Goal: Task Accomplishment & Management: Complete application form

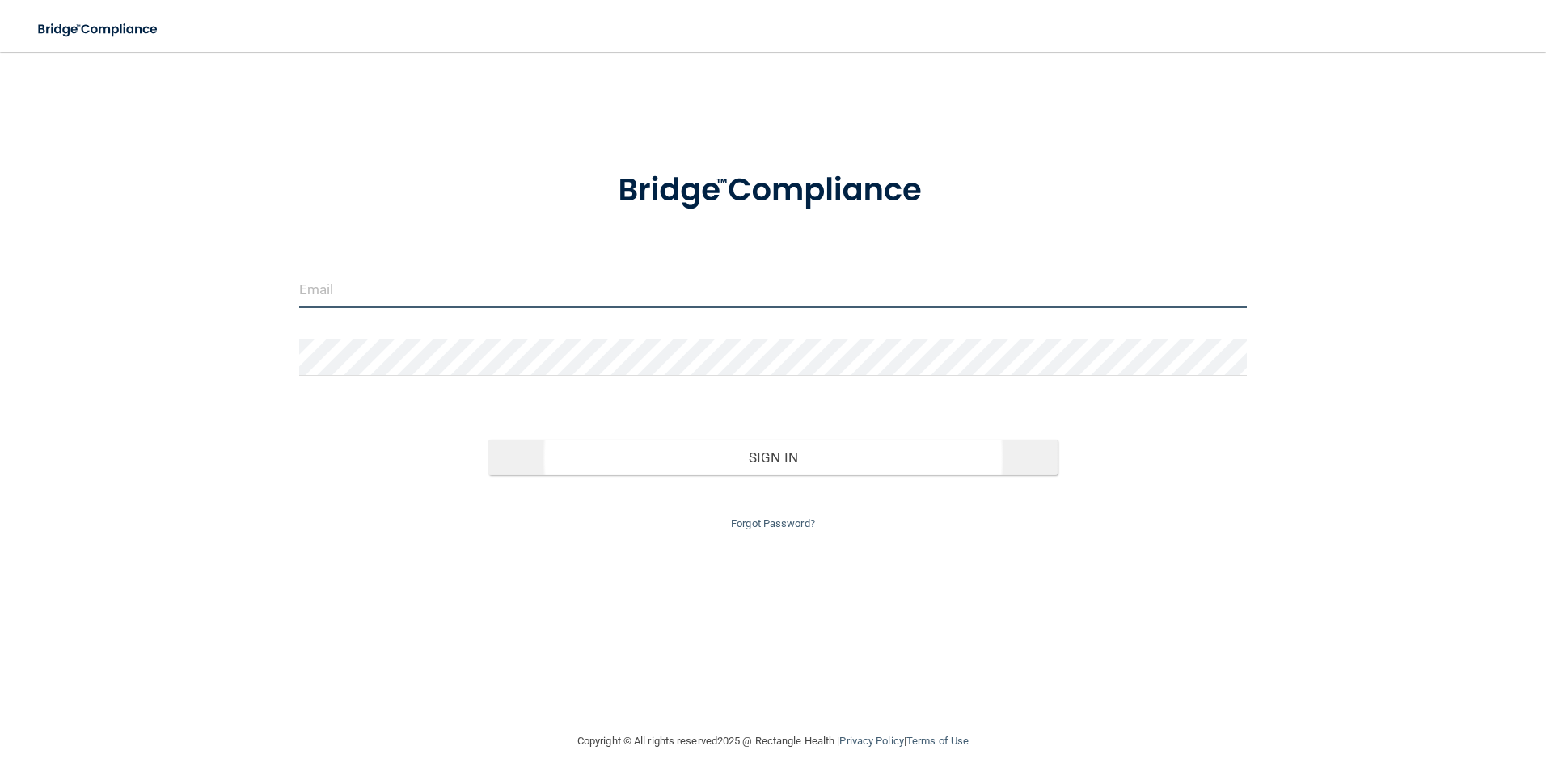
type input "[EMAIL_ADDRESS][DOMAIN_NAME]"
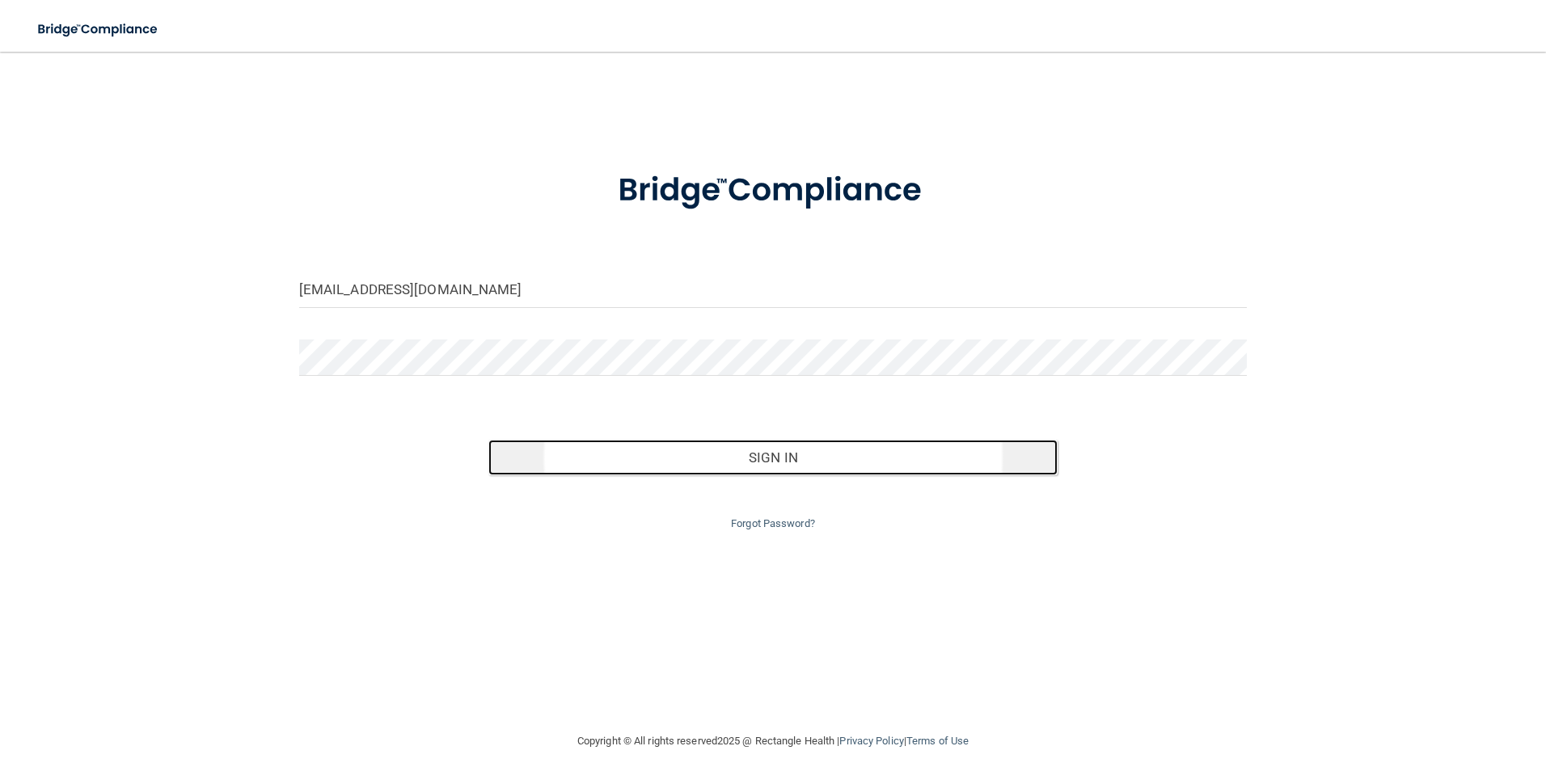
click at [791, 450] on button "Sign In" at bounding box center [773, 457] width 570 height 36
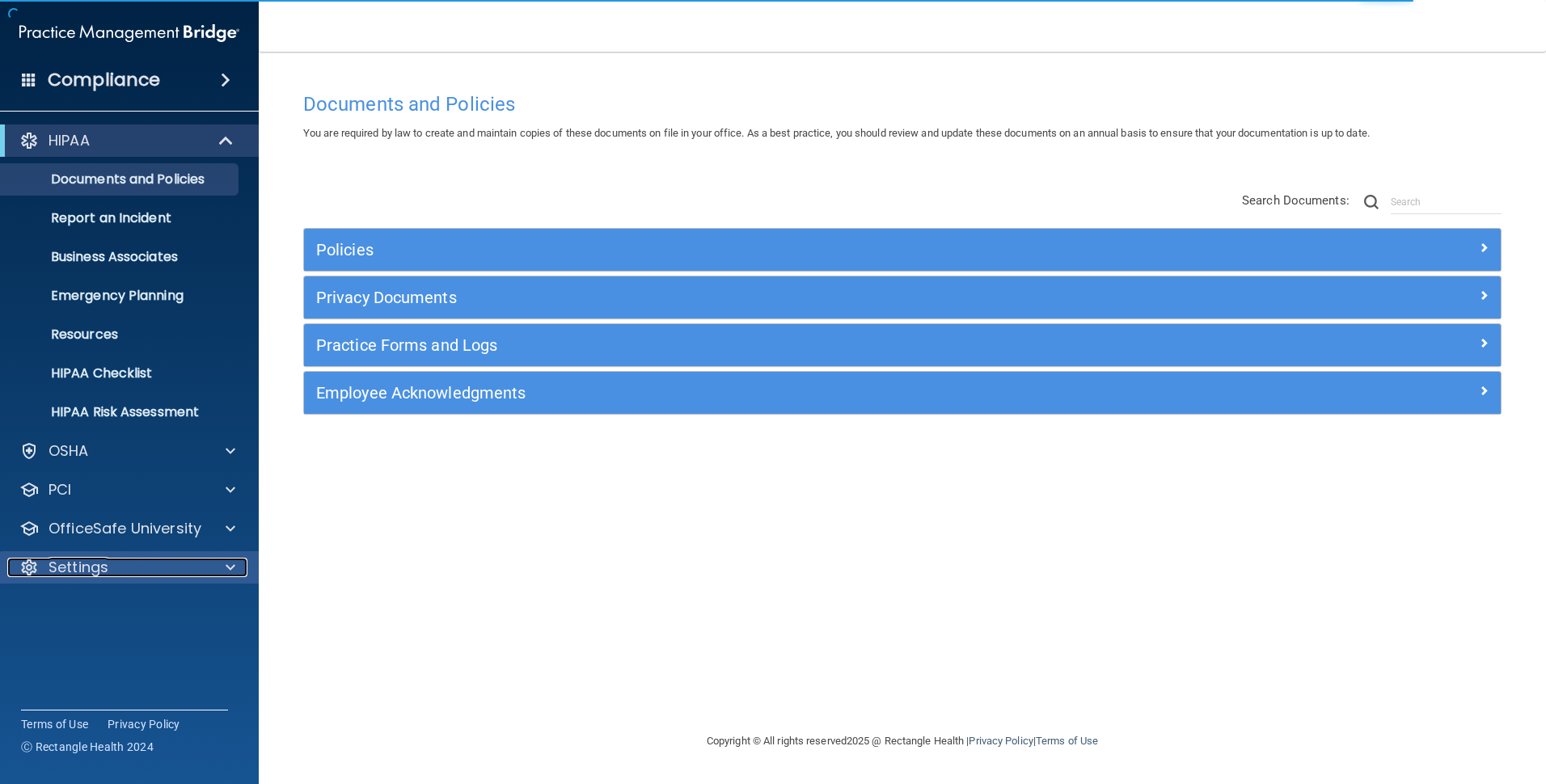
click at [117, 576] on div "Settings" at bounding box center [107, 568] width 201 height 19
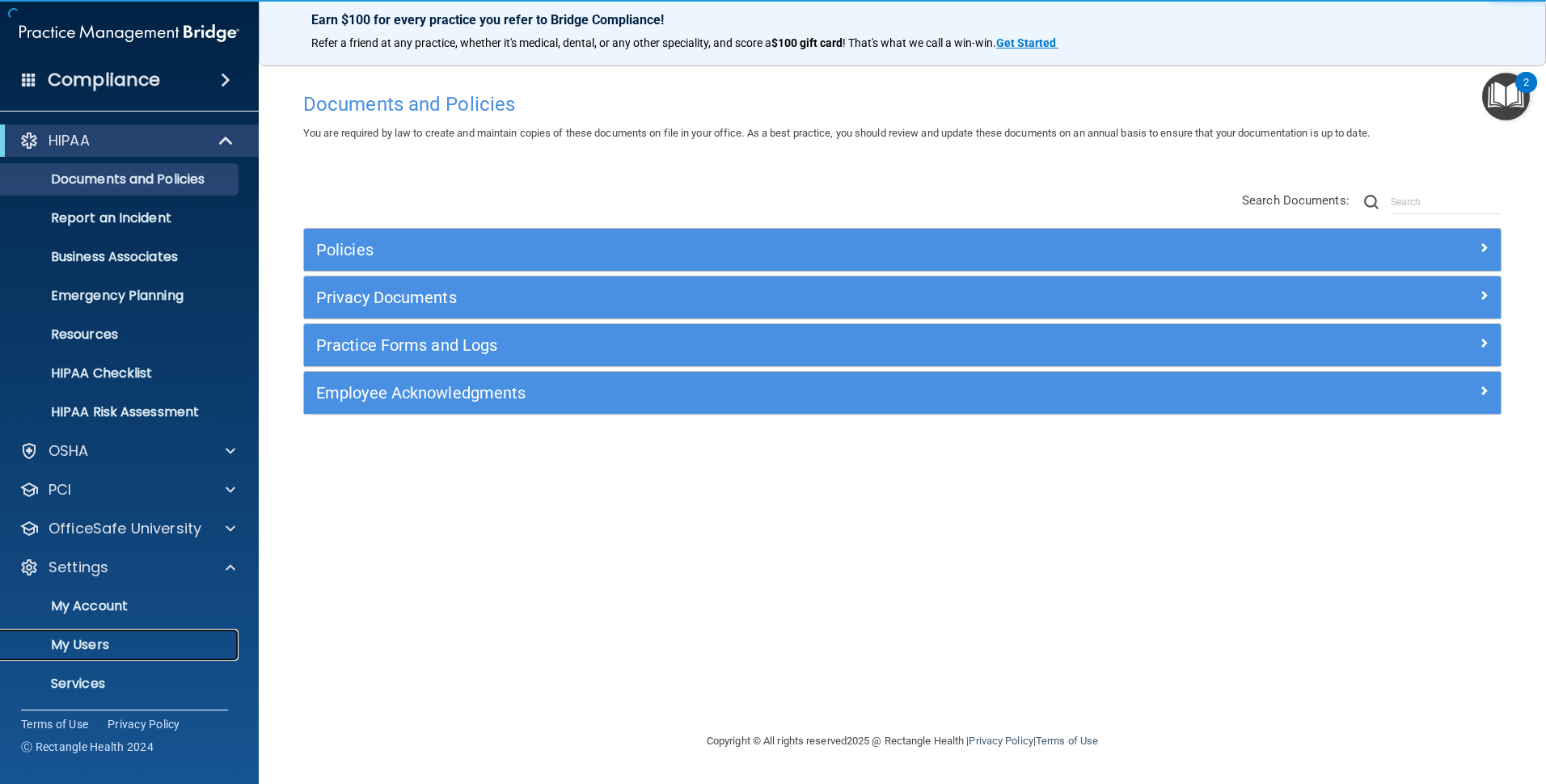
click at [114, 644] on p "My Users" at bounding box center [121, 645] width 221 height 16
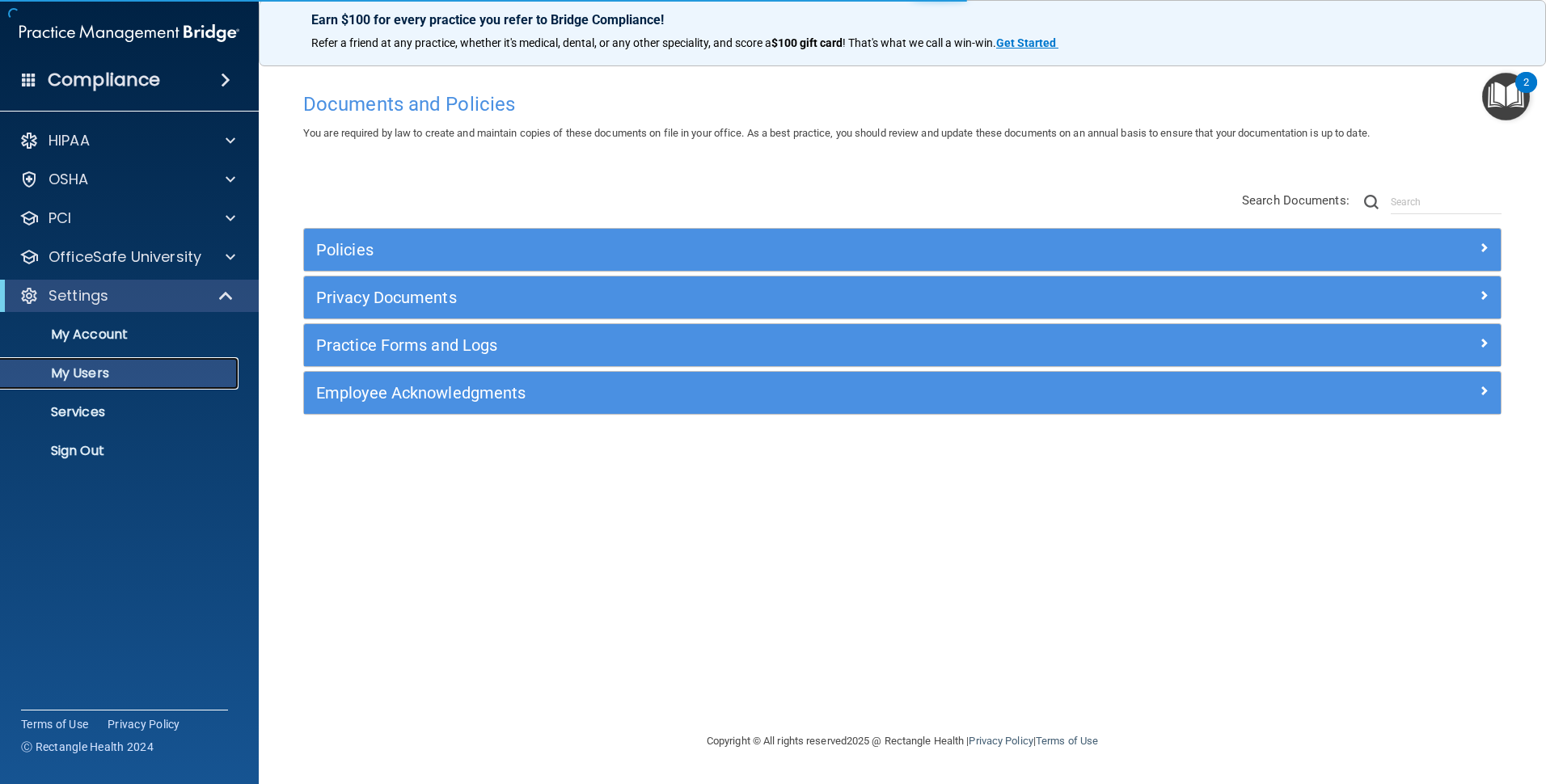
select select "20"
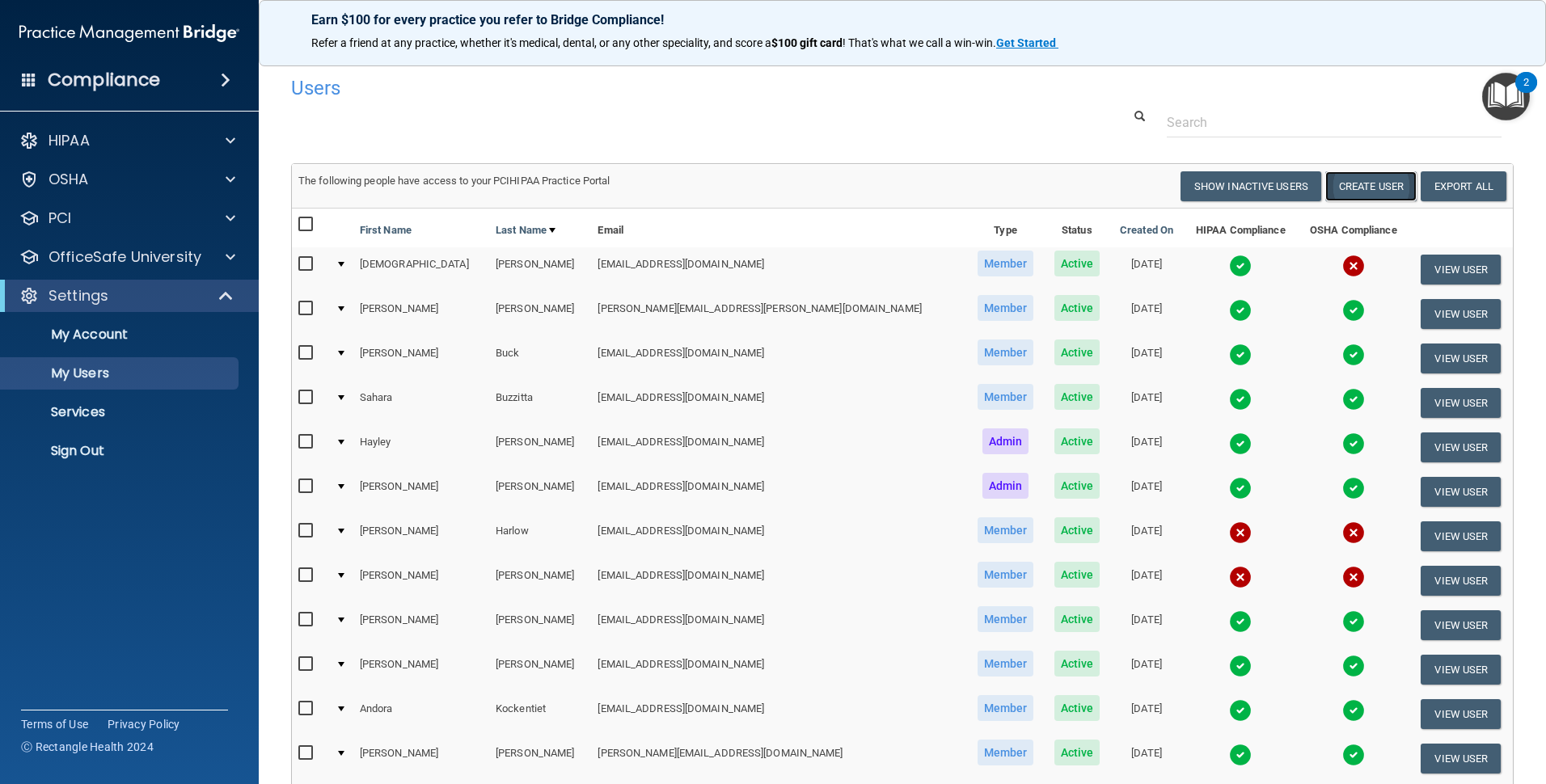
click at [1371, 183] on button "Create User" at bounding box center [1372, 187] width 91 height 30
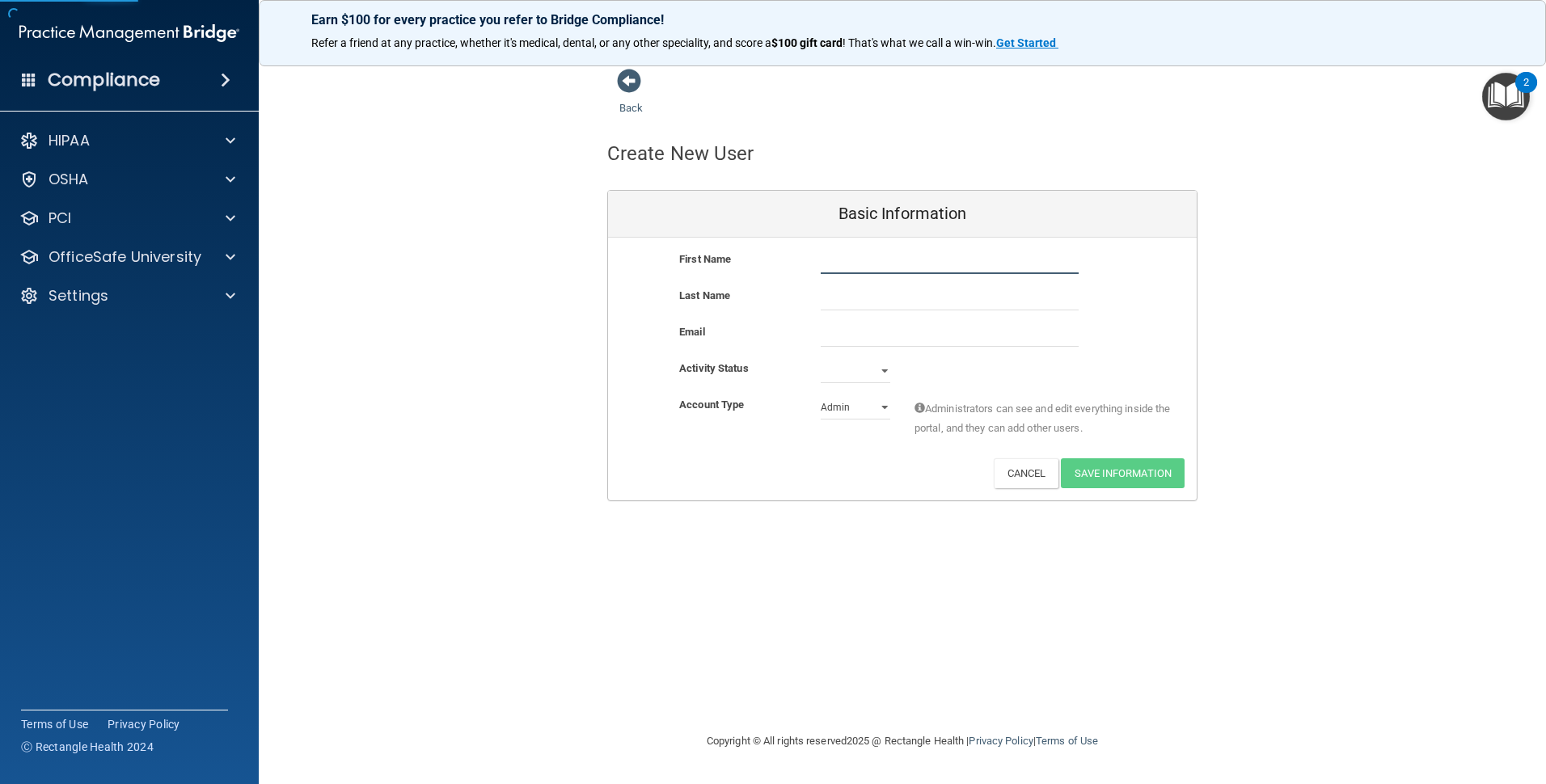
click at [862, 263] on input "text" at bounding box center [950, 262] width 258 height 25
type input "Kharen"
paste input "[EMAIL_ADDRESS][PERSON_NAME][PERSON_NAME]"
type input "[EMAIL_ADDRESS][PERSON_NAME][PERSON_NAME]"
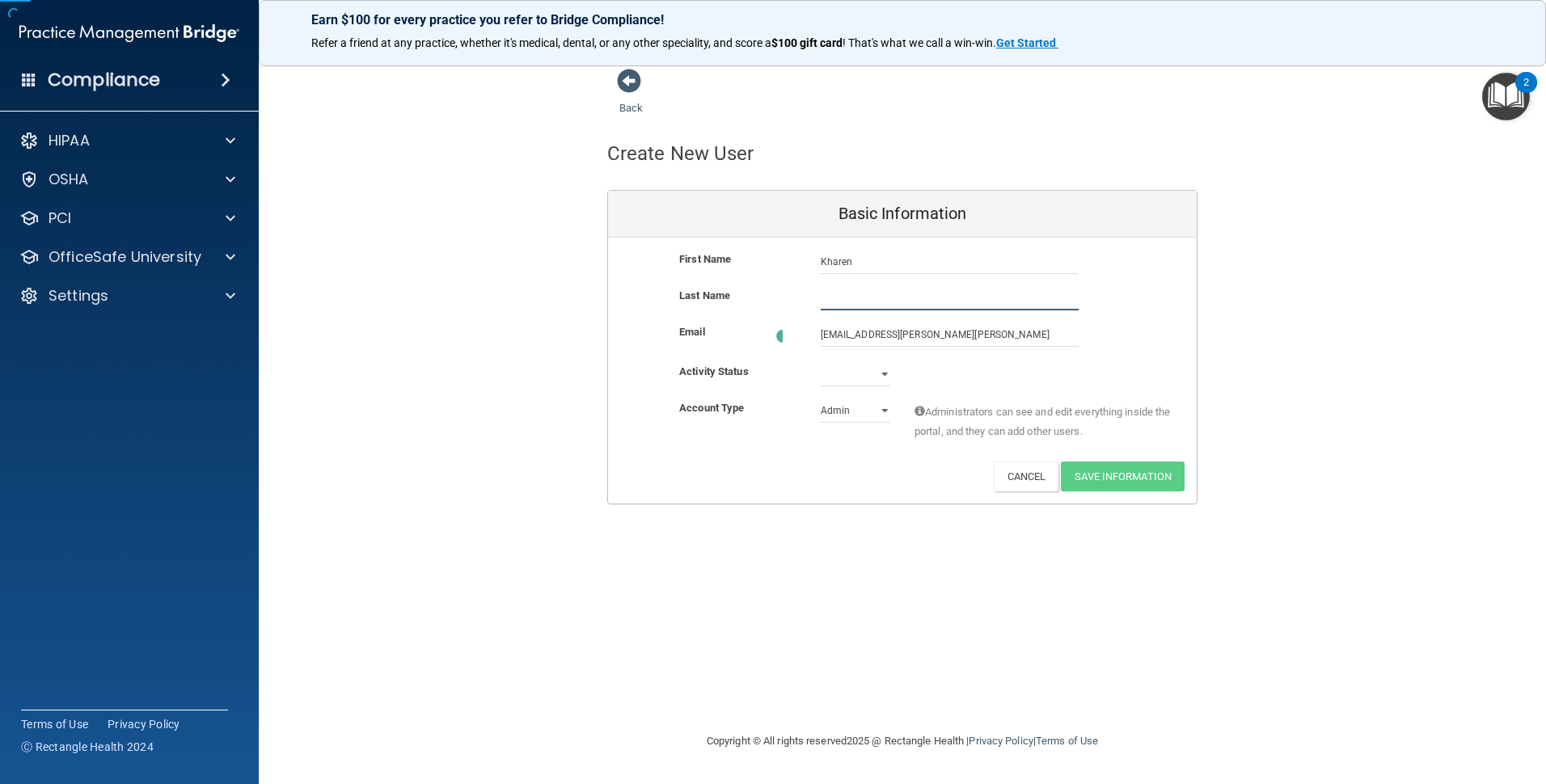
click at [881, 299] on input "text" at bounding box center [950, 299] width 258 height 25
click at [1391, 295] on div "Back Create New User Basic Information First Name [PERSON_NAME] Last Name Email…" at bounding box center [902, 285] width 1223 height 434
click at [894, 300] on input "text" at bounding box center [950, 299] width 258 height 25
click at [893, 299] on input "text" at bounding box center [950, 299] width 258 height 25
type input "[PERSON_NAME]"
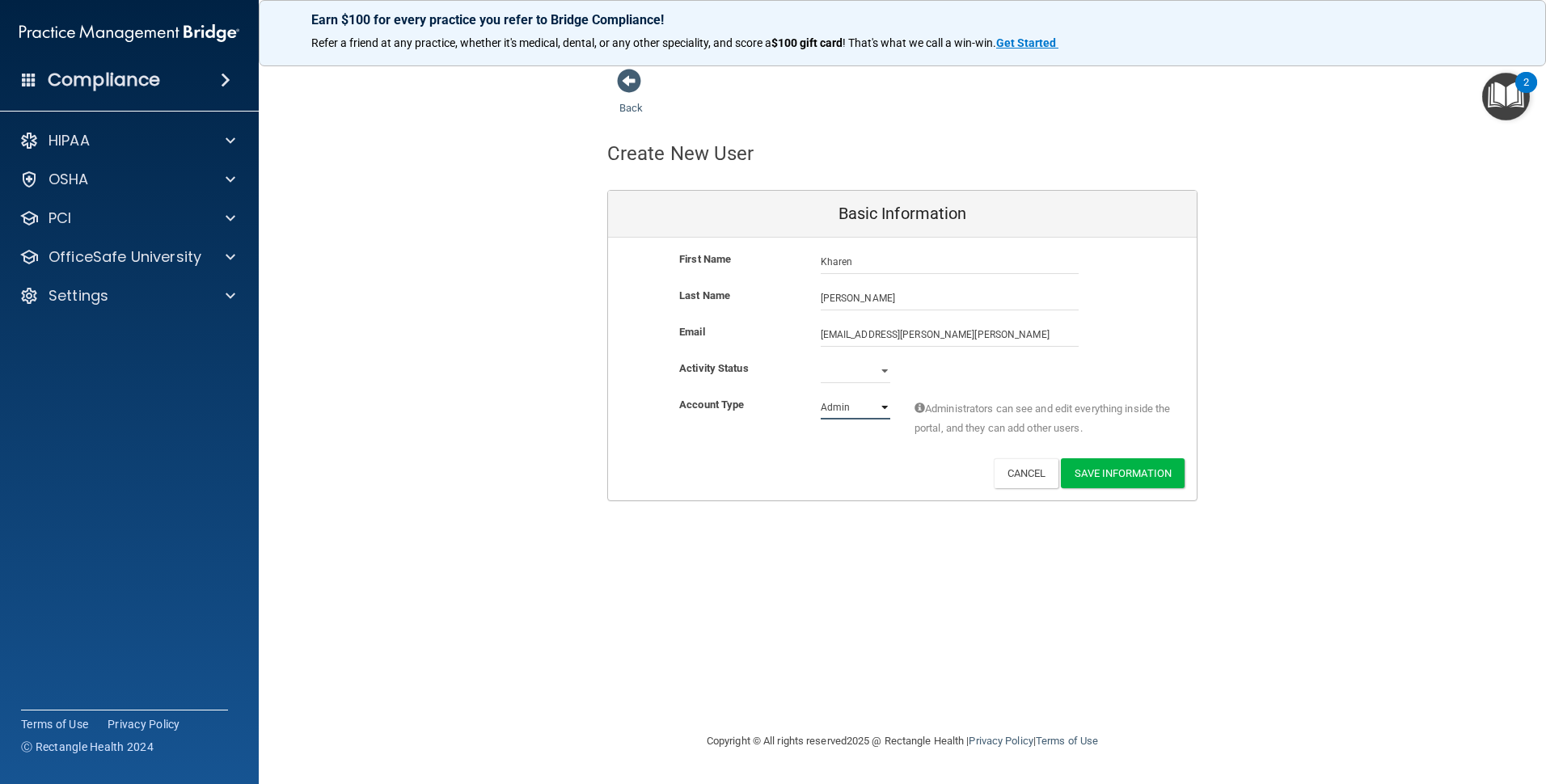
click at [874, 404] on select "Admin Member" at bounding box center [855, 407] width 69 height 25
select select "practice_member"
click at [821, 395] on select "Admin Member" at bounding box center [855, 407] width 69 height 25
click at [865, 371] on select "Active Inactive" at bounding box center [855, 371] width 69 height 25
select select "active"
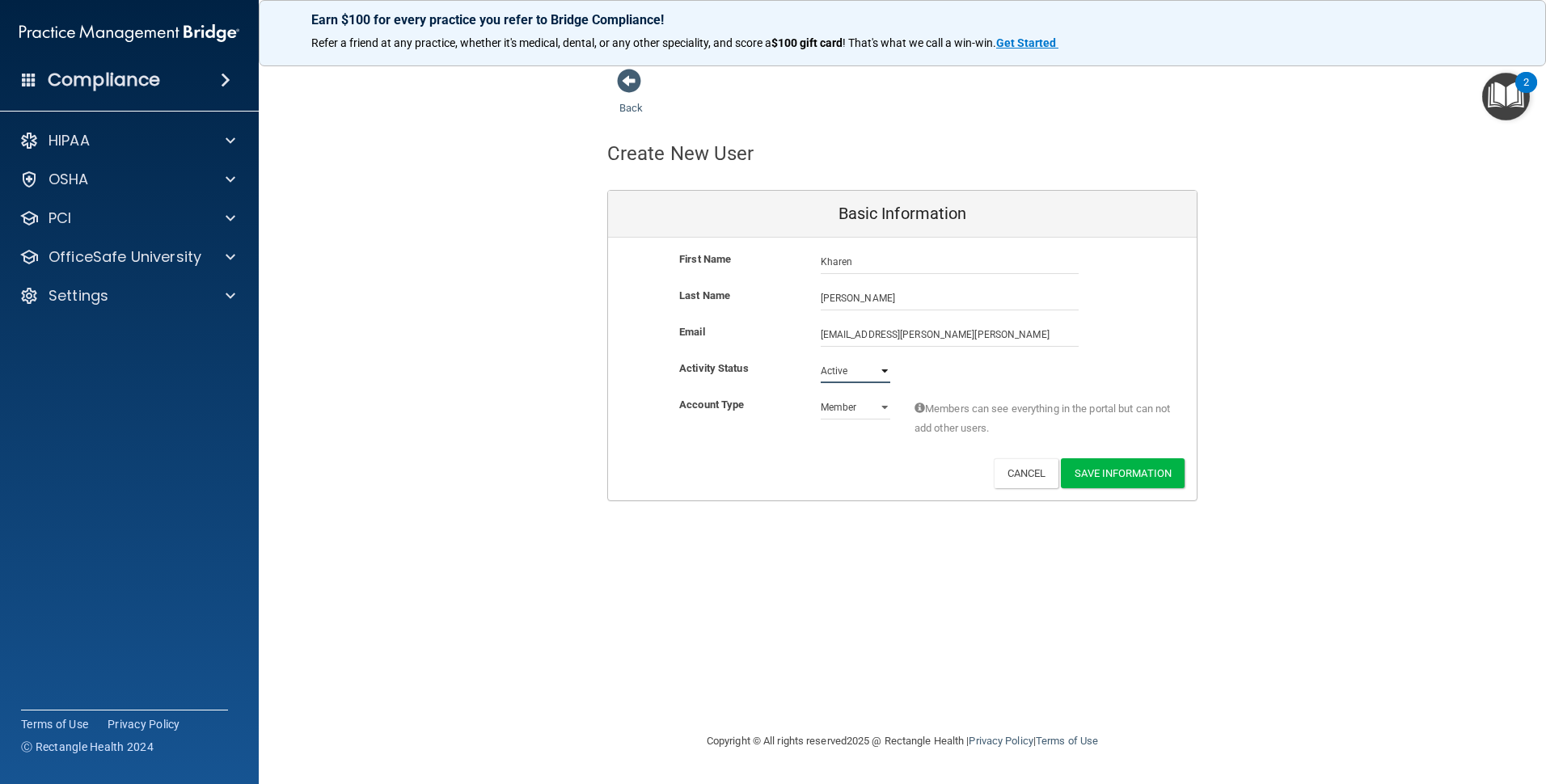
click at [821, 359] on select "Active Inactive" at bounding box center [855, 371] width 69 height 25
click at [1121, 477] on button "Save Information" at bounding box center [1123, 473] width 124 height 30
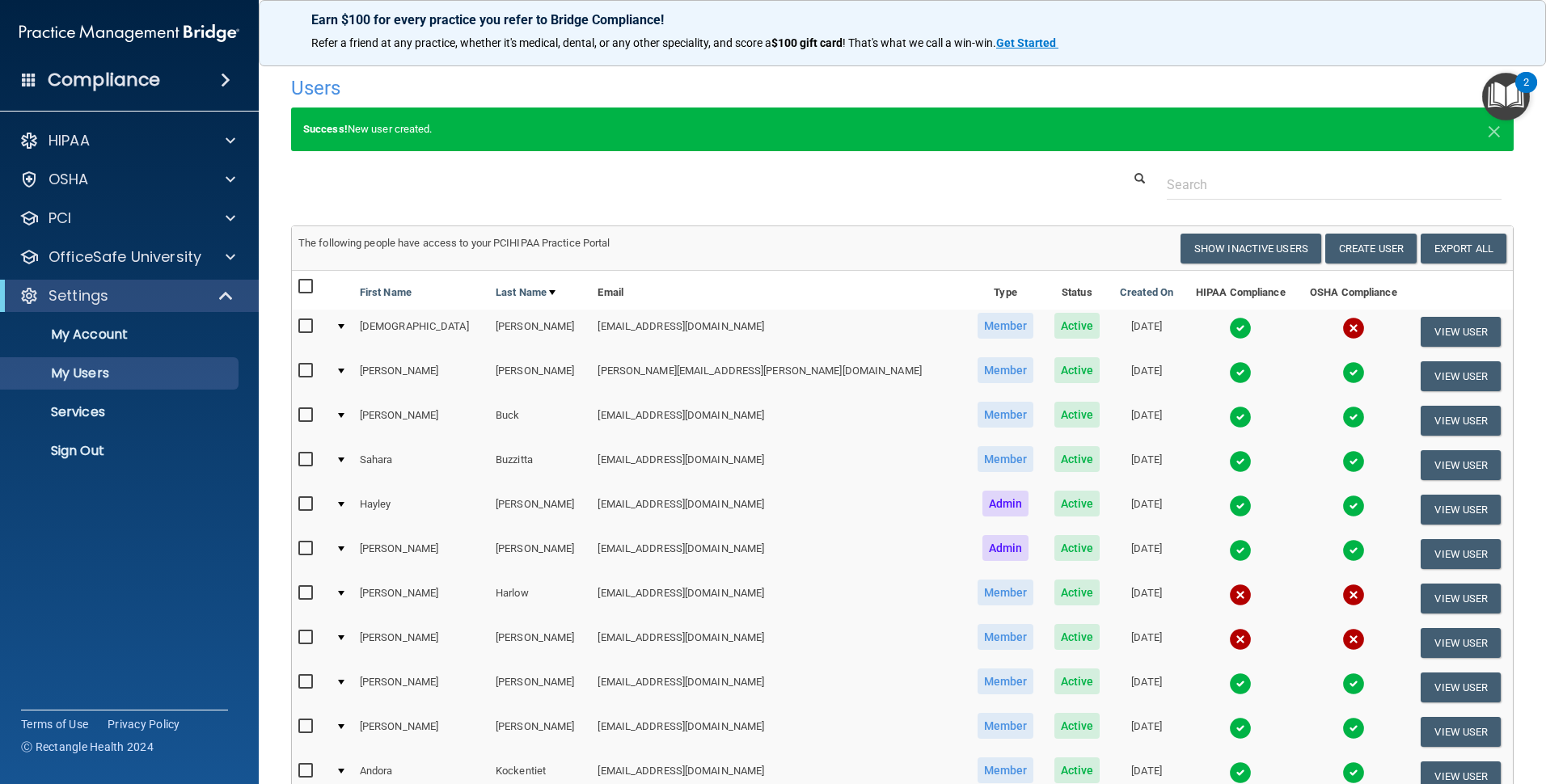
click at [89, 76] on h4 "Compliance" at bounding box center [103, 80] width 112 height 23
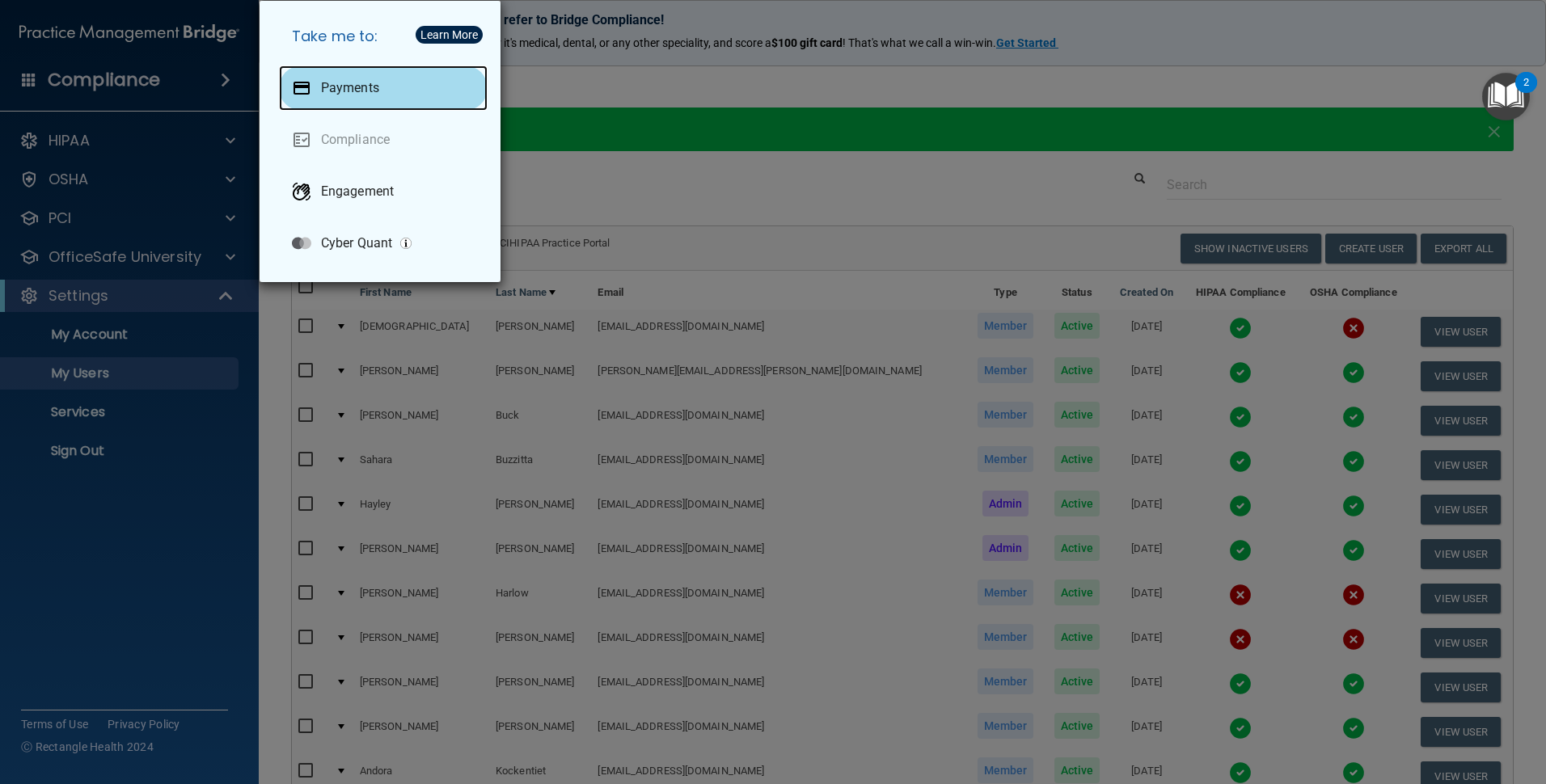
click at [386, 85] on div "Payments" at bounding box center [383, 88] width 209 height 46
click at [1200, 100] on div "Take me to: Payments Compliance Engagement Cyber Quant" at bounding box center [773, 392] width 1546 height 784
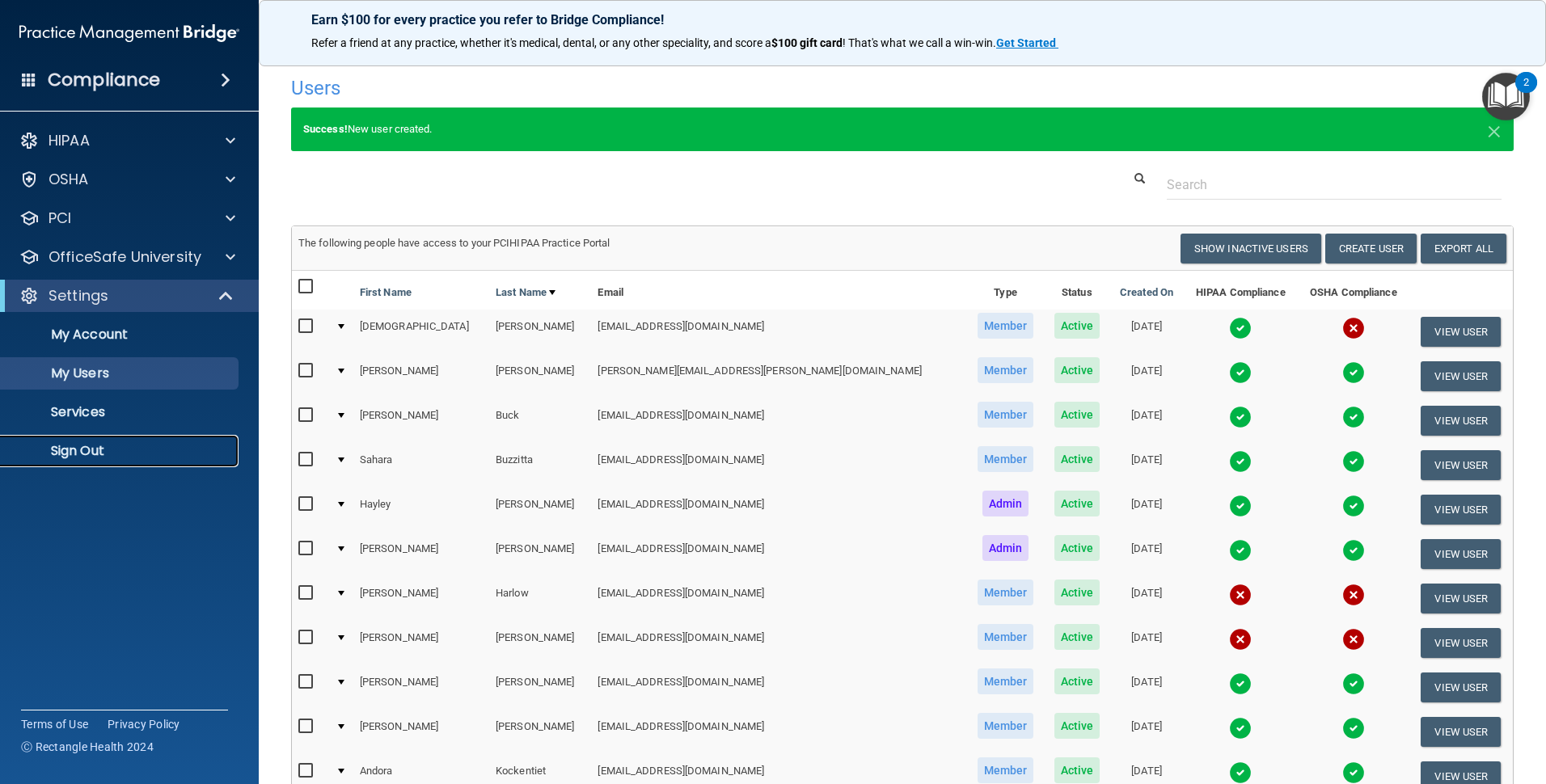
click at [148, 457] on p "Sign Out" at bounding box center [121, 451] width 221 height 16
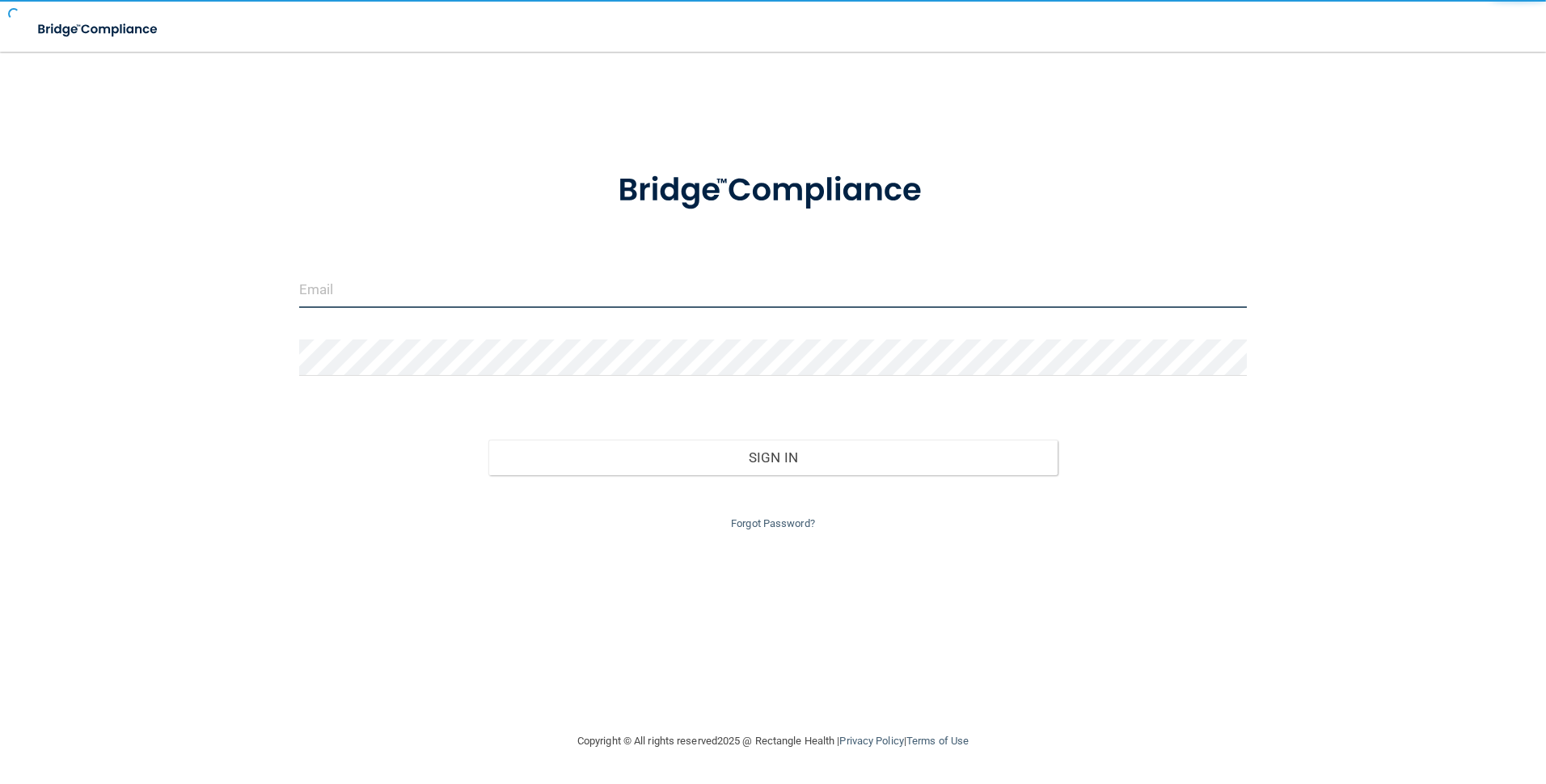
type input "[EMAIL_ADDRESS][DOMAIN_NAME]"
